Goal: Find specific page/section: Find specific page/section

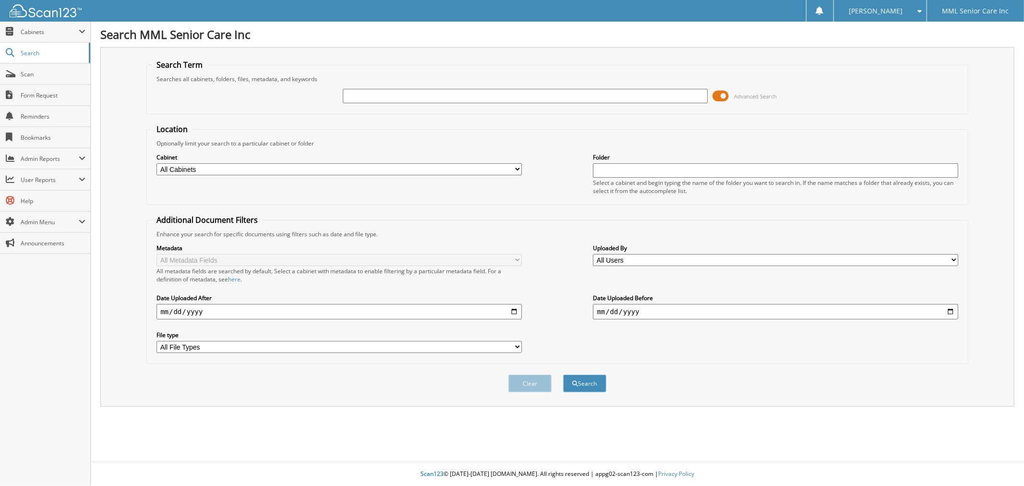
click at [399, 90] on input "text" at bounding box center [525, 96] width 365 height 14
type input "j"
type input "Kipp"
click at [578, 375] on button "Search" at bounding box center [584, 384] width 43 height 18
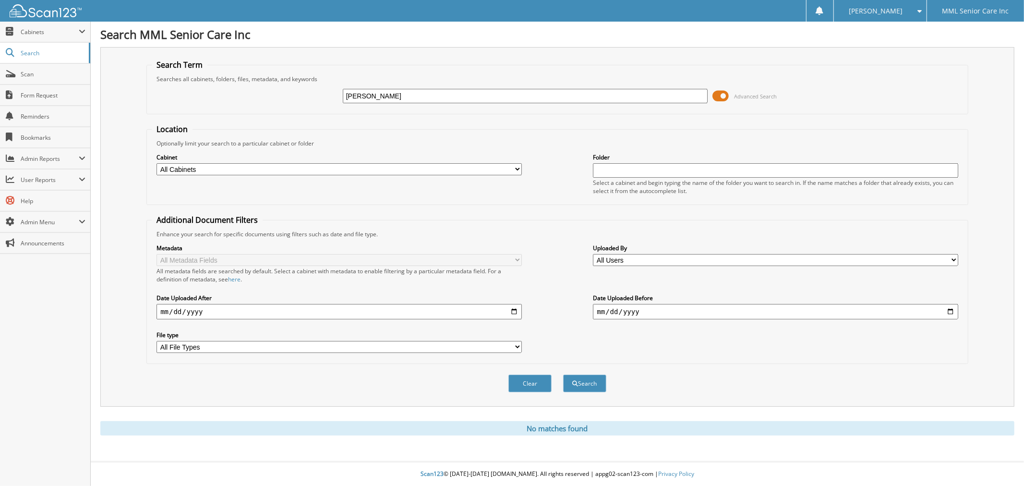
drag, startPoint x: 372, startPoint y: 97, endPoint x: 319, endPoint y: 94, distance: 52.9
click at [319, 97] on div "Kipp Advanced Search" at bounding box center [558, 96] width 812 height 26
type input "Martinez"
click at [577, 375] on button "Search" at bounding box center [584, 384] width 43 height 18
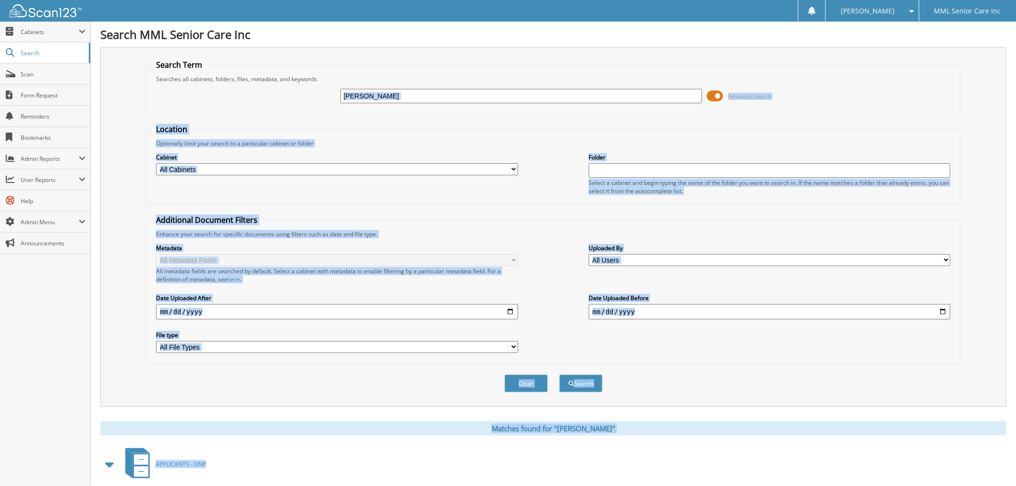
drag, startPoint x: 401, startPoint y: 103, endPoint x: 207, endPoint y: 437, distance: 386.3
click at [390, 95] on input "[PERSON_NAME]" at bounding box center [522, 96] width 362 height 14
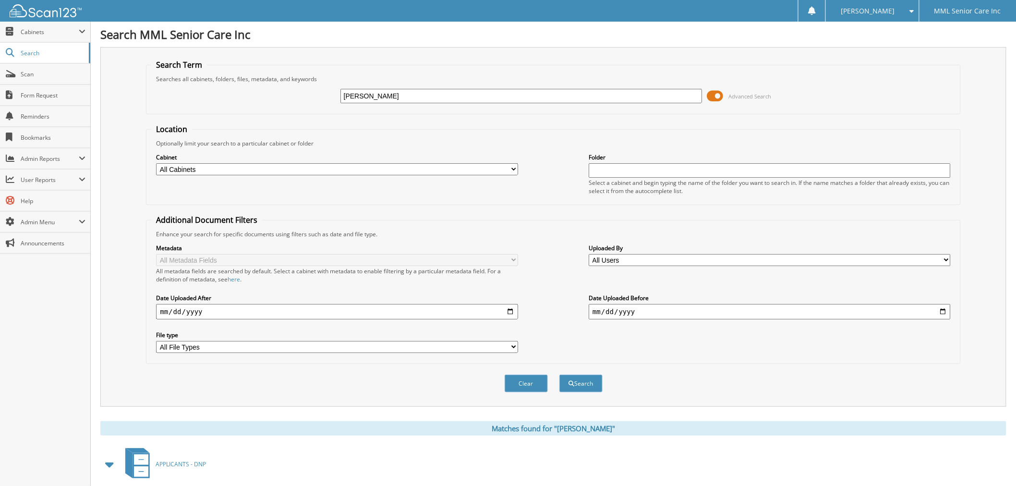
click at [381, 95] on input "[PERSON_NAME]" at bounding box center [522, 96] width 362 height 14
type input "Martinez, Erl"
click at [574, 375] on button "Search" at bounding box center [581, 384] width 43 height 18
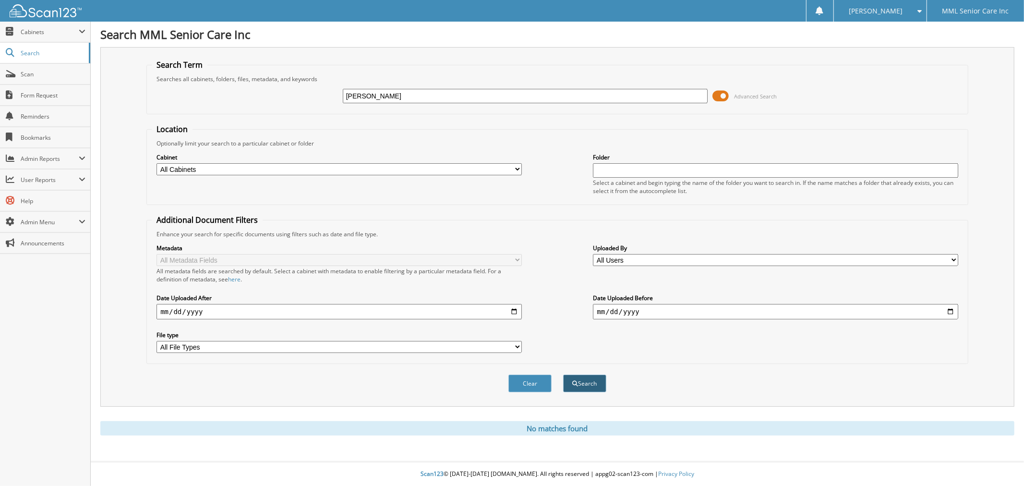
click at [582, 380] on button "Search" at bounding box center [584, 384] width 43 height 18
drag, startPoint x: 387, startPoint y: 94, endPoint x: 285, endPoint y: 94, distance: 101.8
click at [285, 94] on div "[PERSON_NAME] Advanced Search" at bounding box center [558, 96] width 812 height 26
type input "Parcon"
click at [575, 381] on span "submit" at bounding box center [576, 384] width 6 height 6
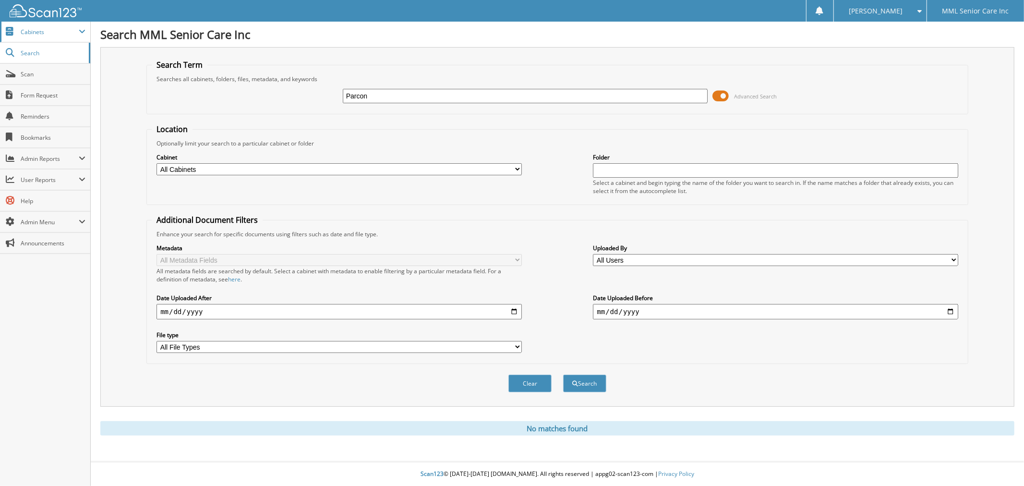
click at [41, 36] on span "Cabinets" at bounding box center [45, 32] width 90 height 21
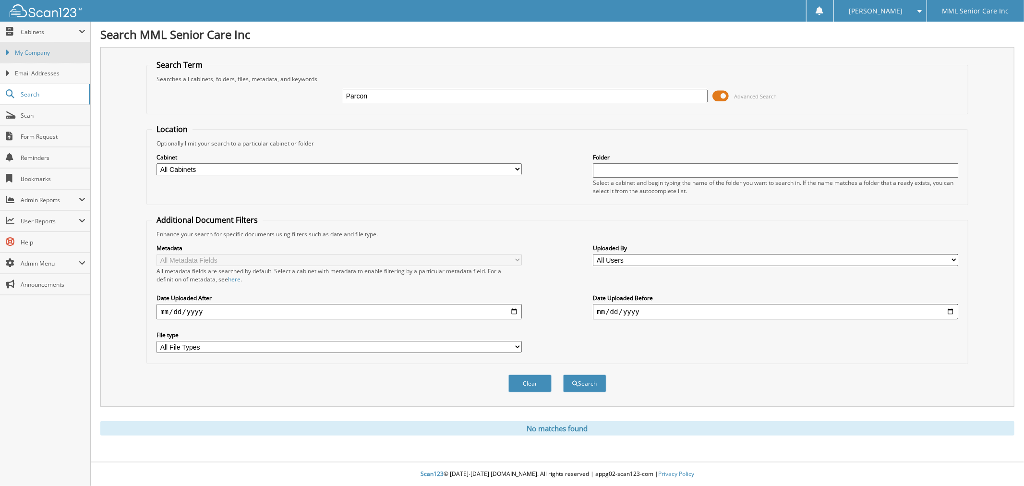
click at [45, 55] on span "My Company" at bounding box center [50, 53] width 71 height 9
